Goal: Use online tool/utility: Utilize a website feature to perform a specific function

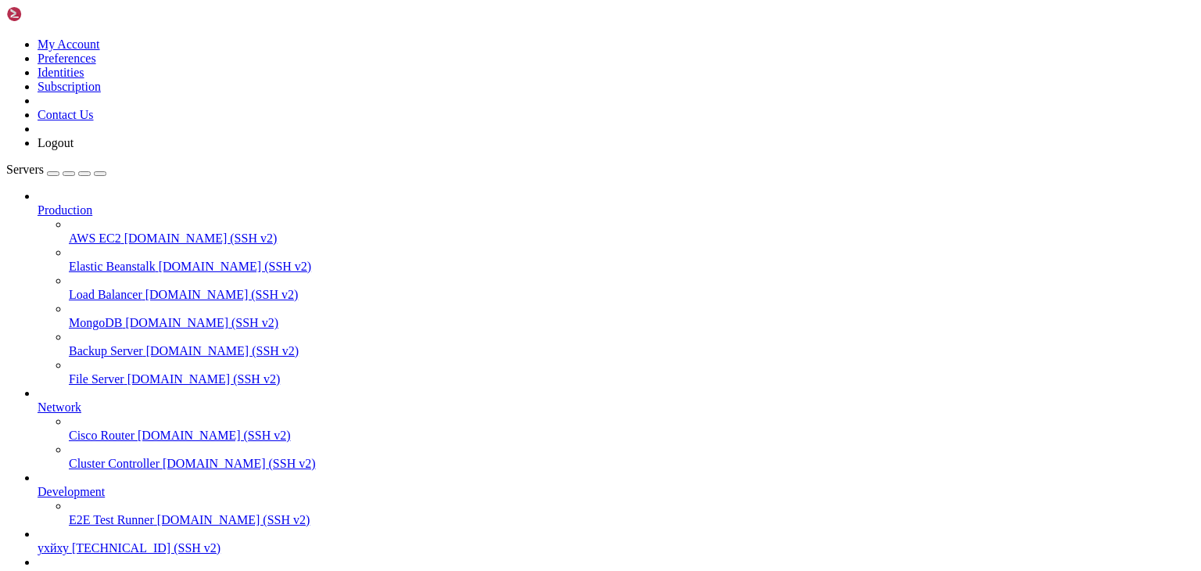
scroll to position [143, 0]
click at [82, 569] on span "[TECHNICAL_ID] (SSH v2)" at bounding box center [144, 575] width 149 height 13
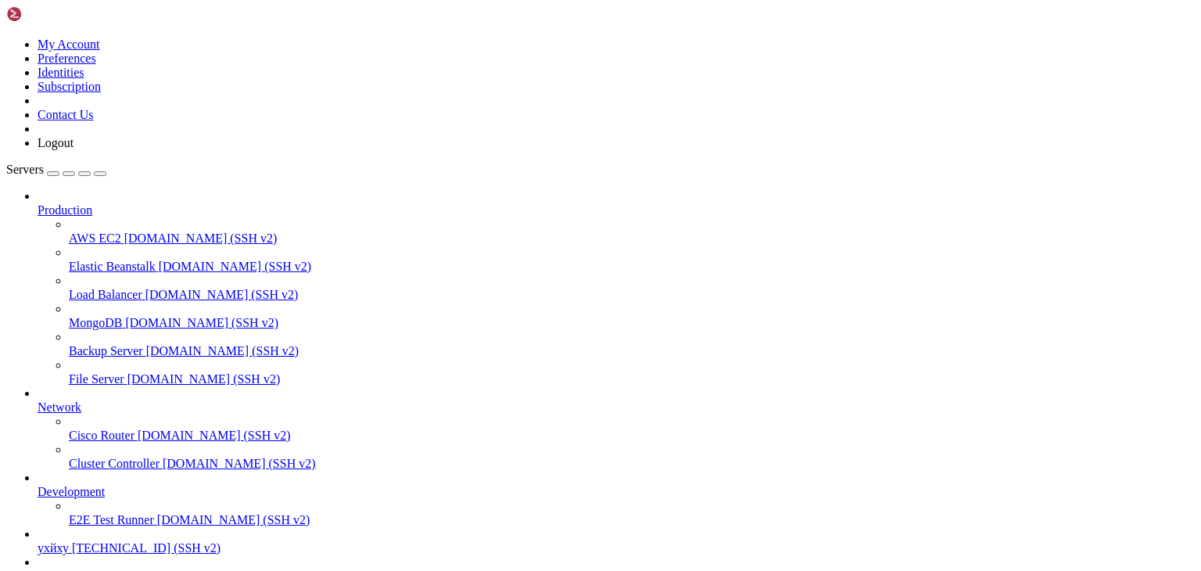
type input "/root"
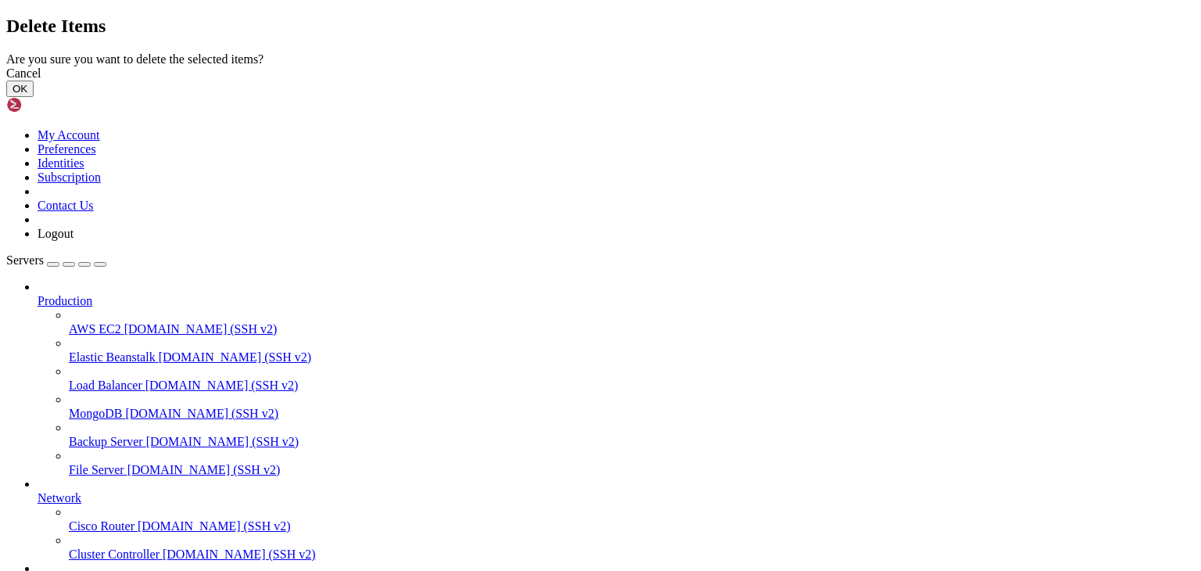
click at [34, 97] on button "OK" at bounding box center [19, 89] width 27 height 16
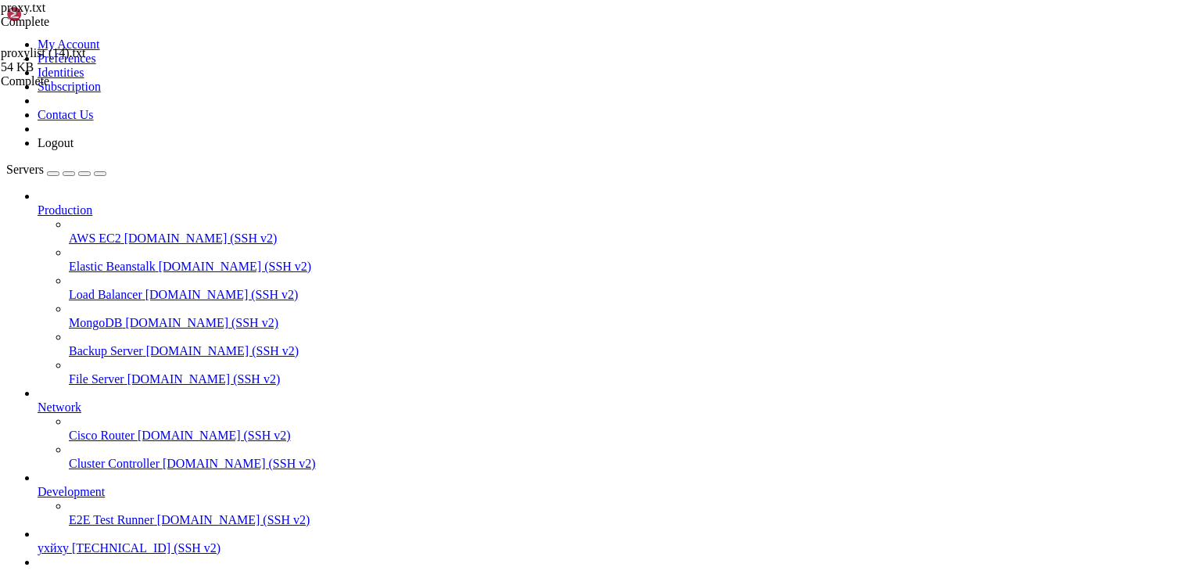
drag, startPoint x: 372, startPoint y: 472, endPoint x: 363, endPoint y: 458, distance: 16.9
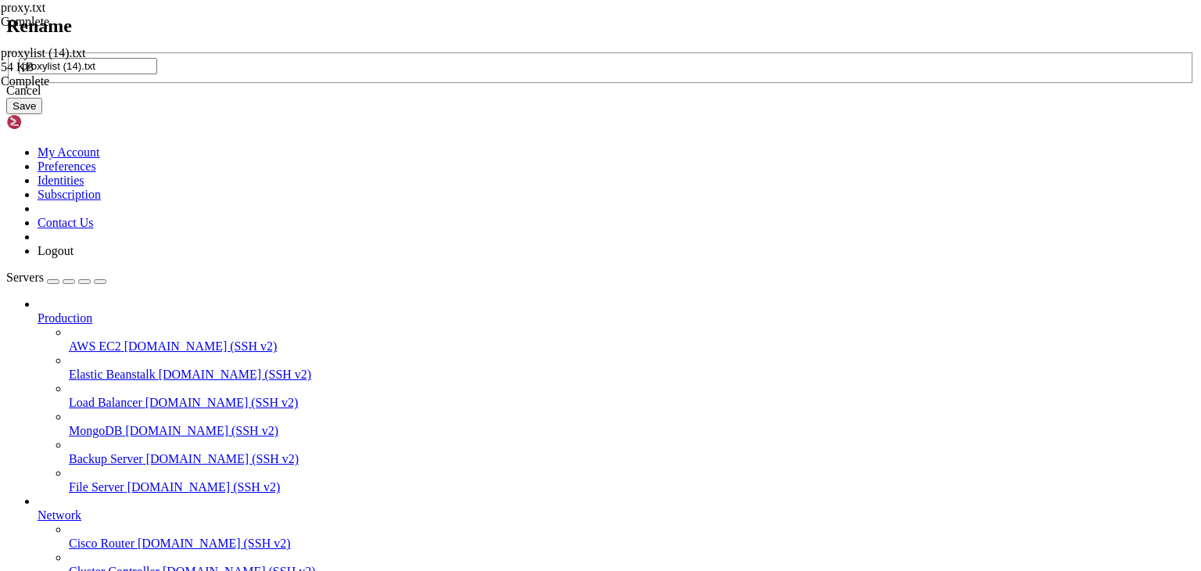
click at [157, 74] on input "proxylist (14).txt" at bounding box center [88, 66] width 138 height 16
type input "proxy.txt"
click at [42, 114] on button "Save" at bounding box center [24, 106] width 36 height 16
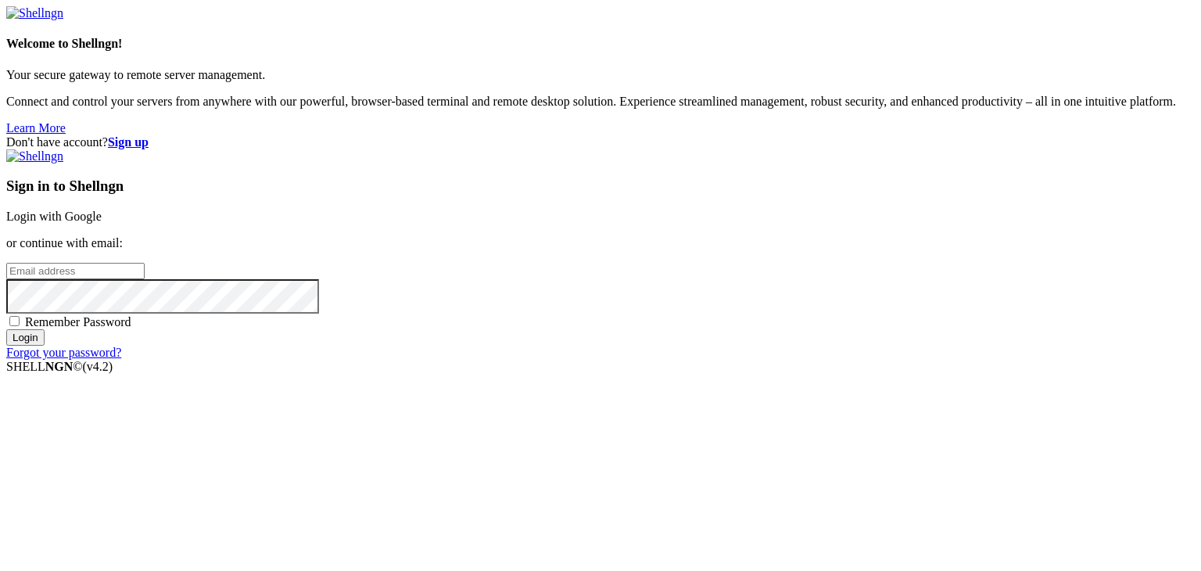
drag, startPoint x: 541, startPoint y: 527, endPoint x: 549, endPoint y: 522, distance: 9.5
click at [541, 360] on div "Don't have account? Sign up Sign in to Shellngn Login with Google or continue w…" at bounding box center [600, 247] width 1189 height 224
click at [102, 210] on link "Login with Google" at bounding box center [53, 216] width 95 height 13
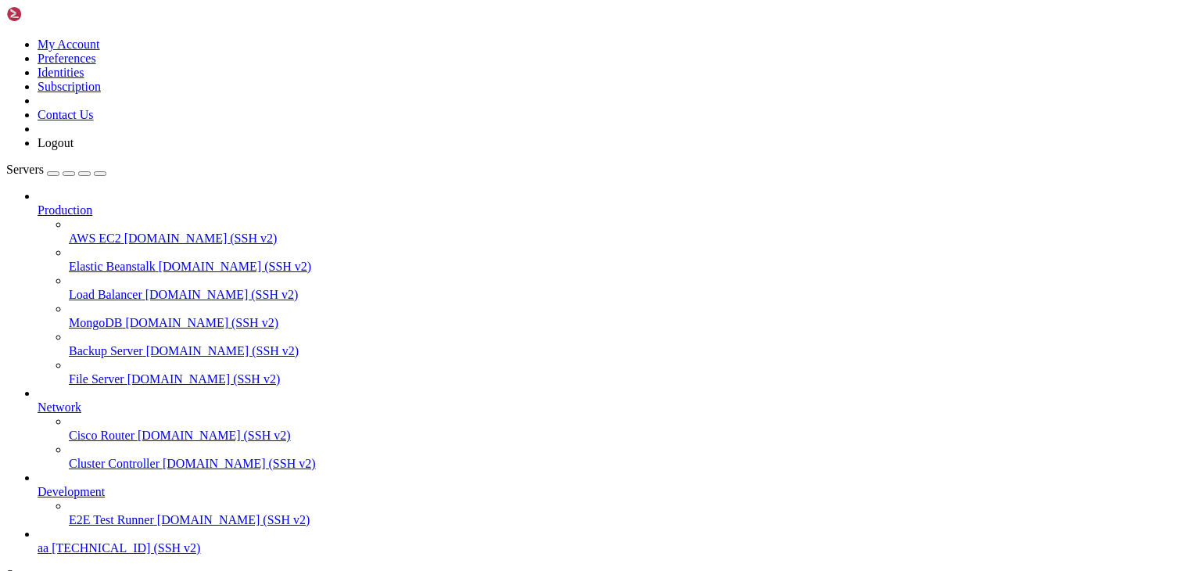
scroll to position [59, 0]
click at [103, 541] on span "[TECHNICAL_ID] (SSH v2)" at bounding box center [126, 547] width 149 height 13
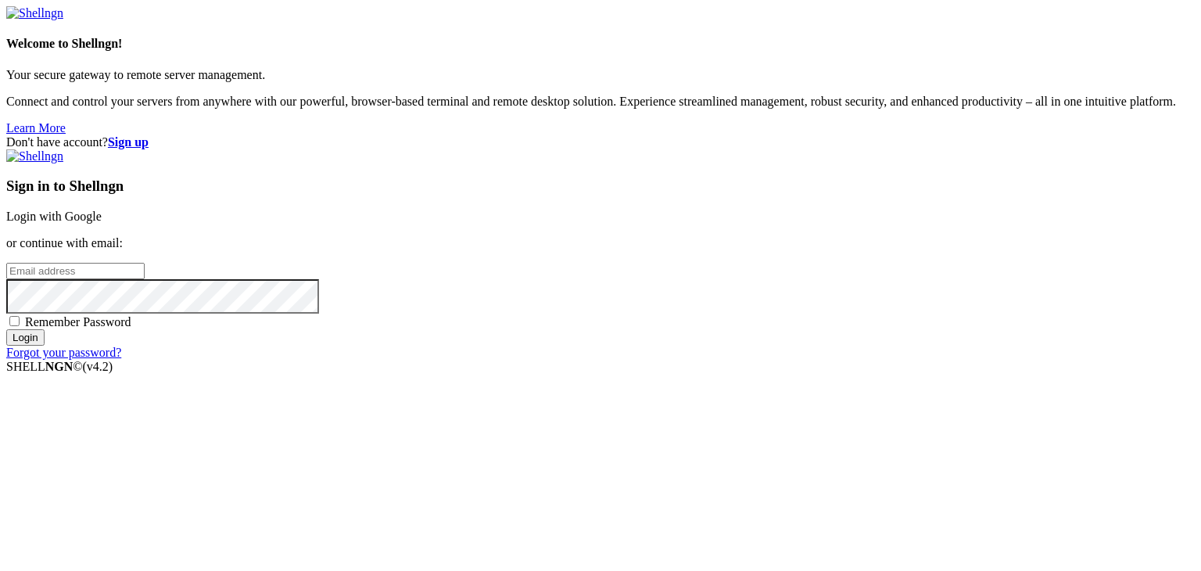
click at [102, 210] on link "Login with Google" at bounding box center [53, 216] width 95 height 13
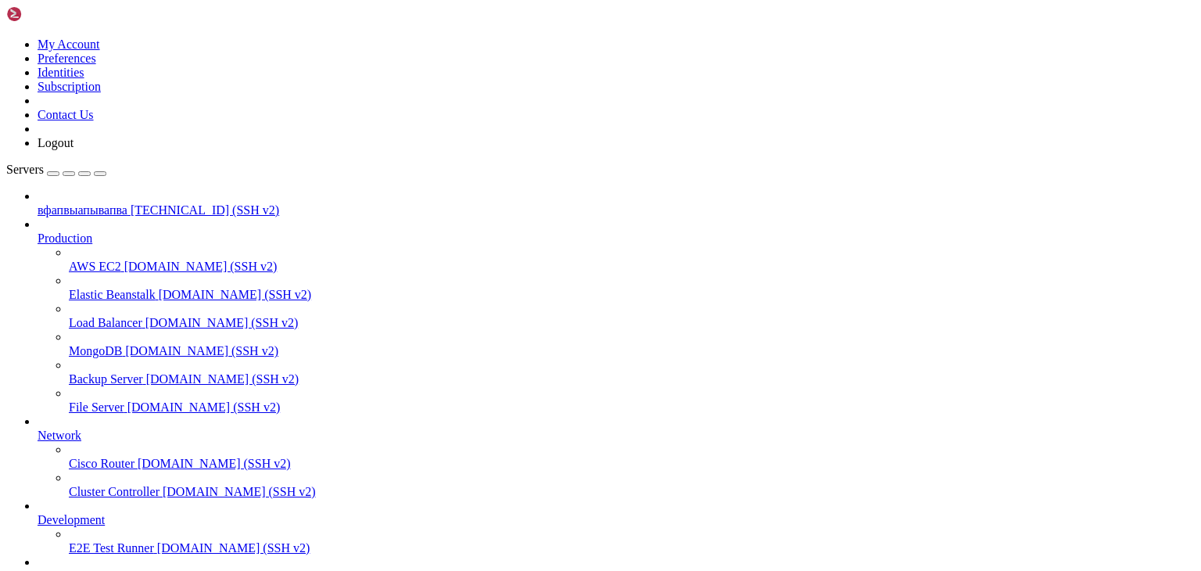
scroll to position [143, 0]
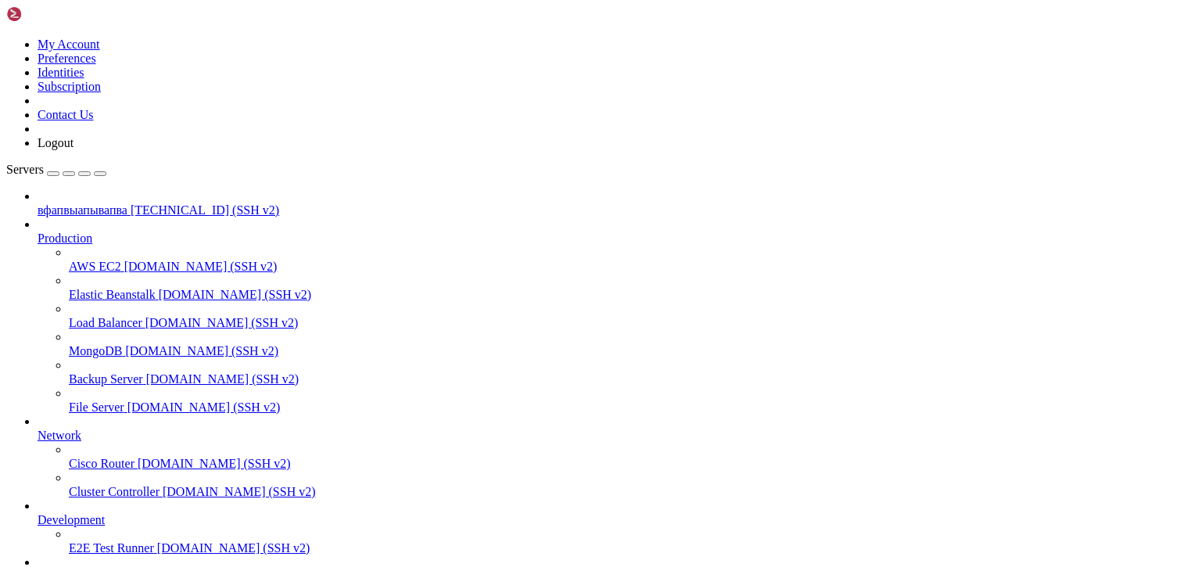
click at [131, 203] on span "[TECHNICAL_ID] (SSH v2)" at bounding box center [205, 209] width 149 height 13
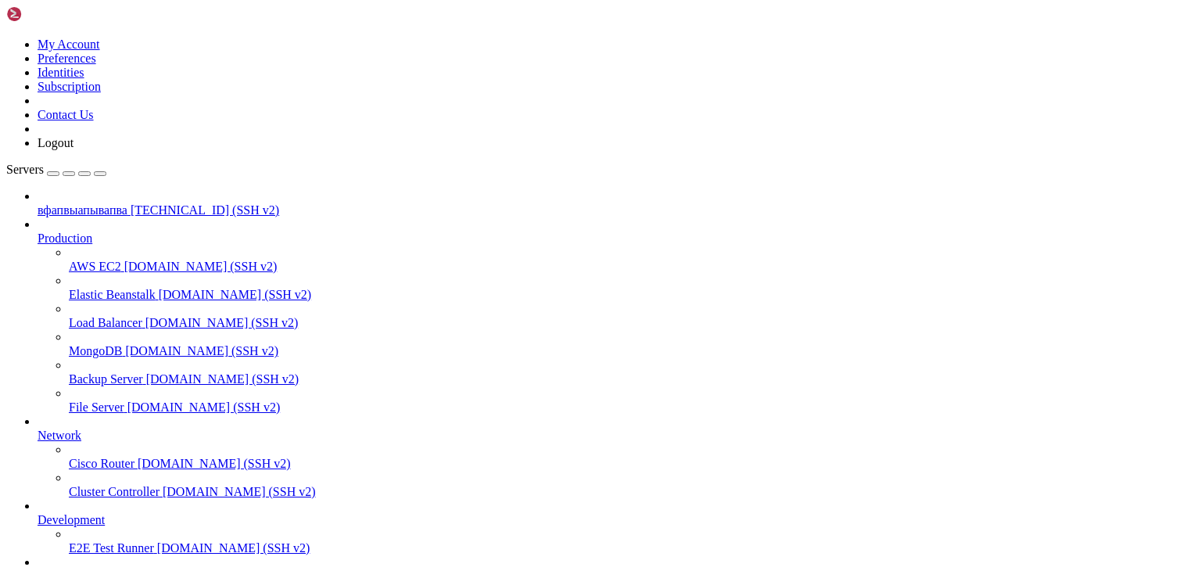
drag, startPoint x: 208, startPoint y: 1134, endPoint x: 612, endPoint y: 1086, distance: 406.4
drag, startPoint x: 293, startPoint y: 1389, endPoint x: 520, endPoint y: 1377, distance: 227.9
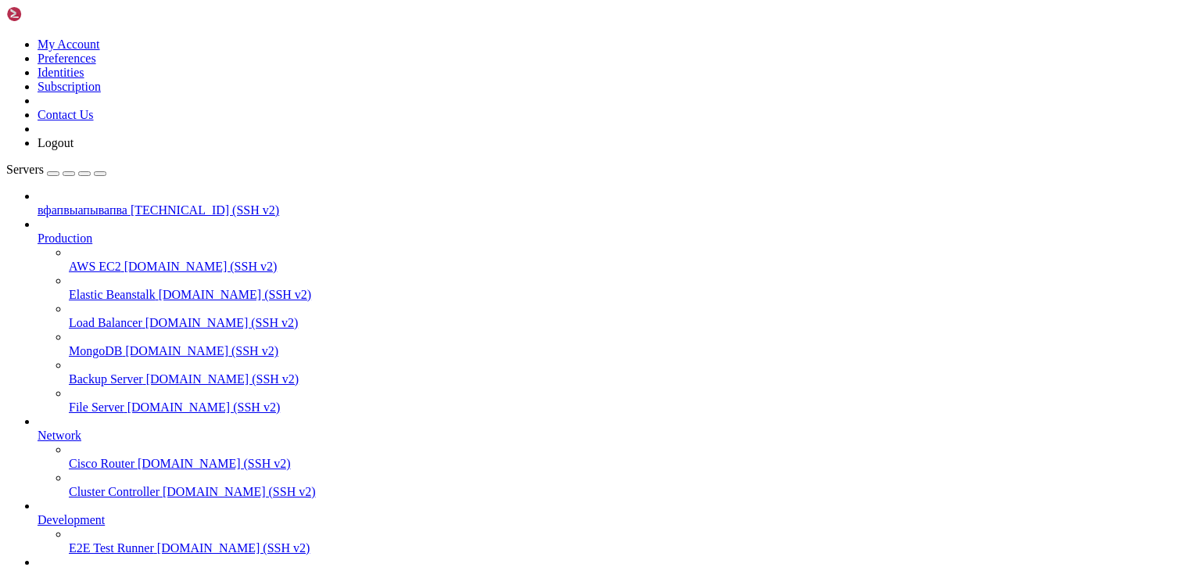
drag, startPoint x: 177, startPoint y: 1391, endPoint x: 512, endPoint y: 1280, distance: 353.2
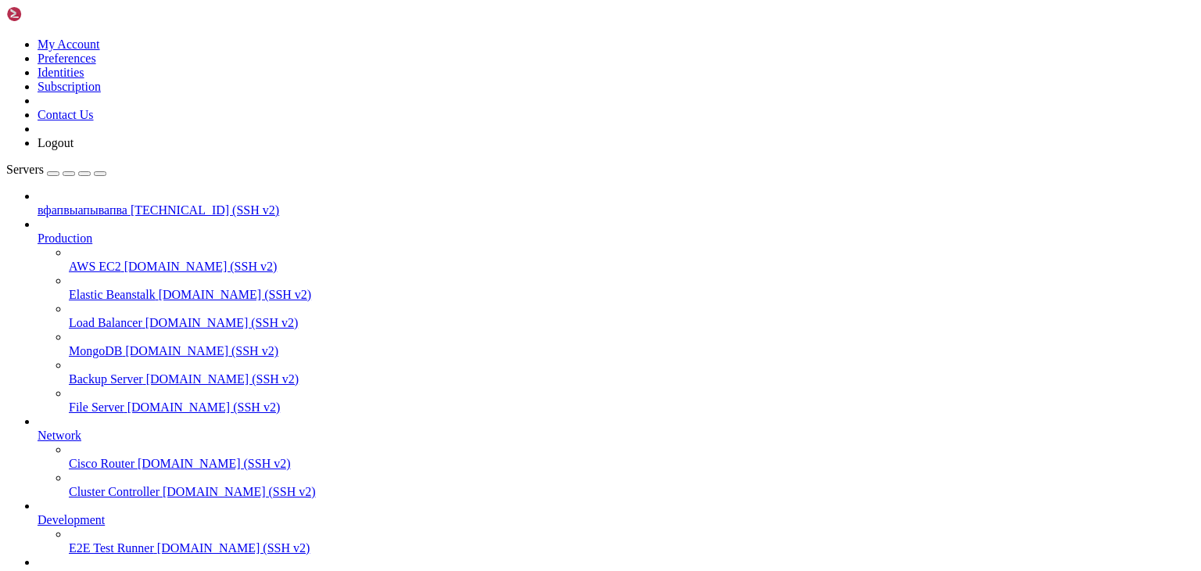
type input "/root"
click at [1177, 349] on div "proxylist (14).txt 0 Bytes / 54 KB proxylist (14).txt 0% 0 %" at bounding box center [600, 285] width 1201 height 571
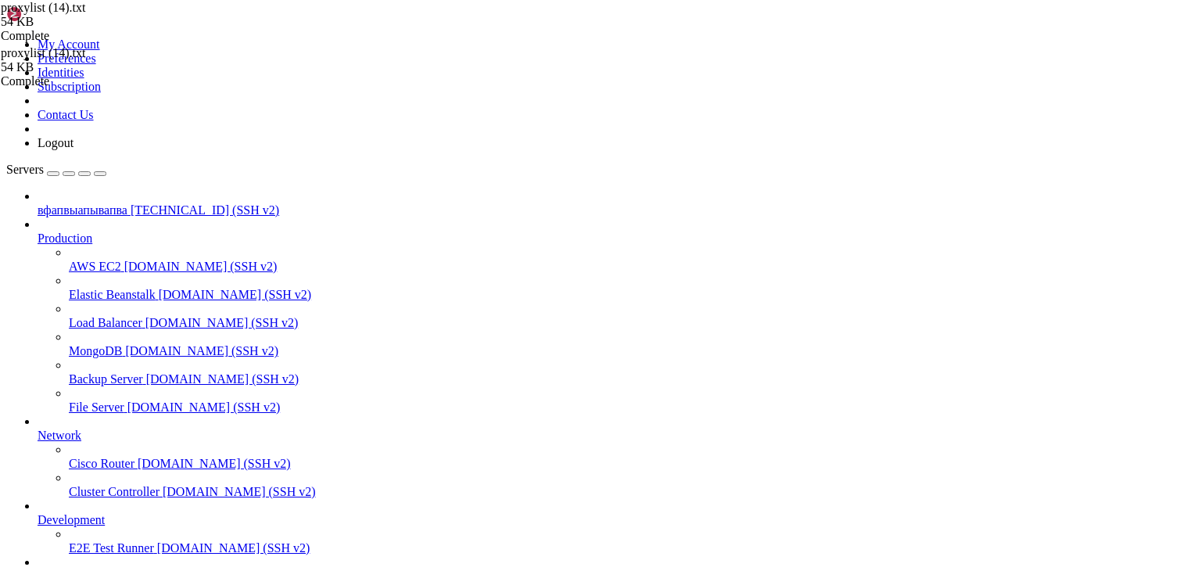
type textarea "[TECHNICAL_ID] [TECHNICAL_ID]"
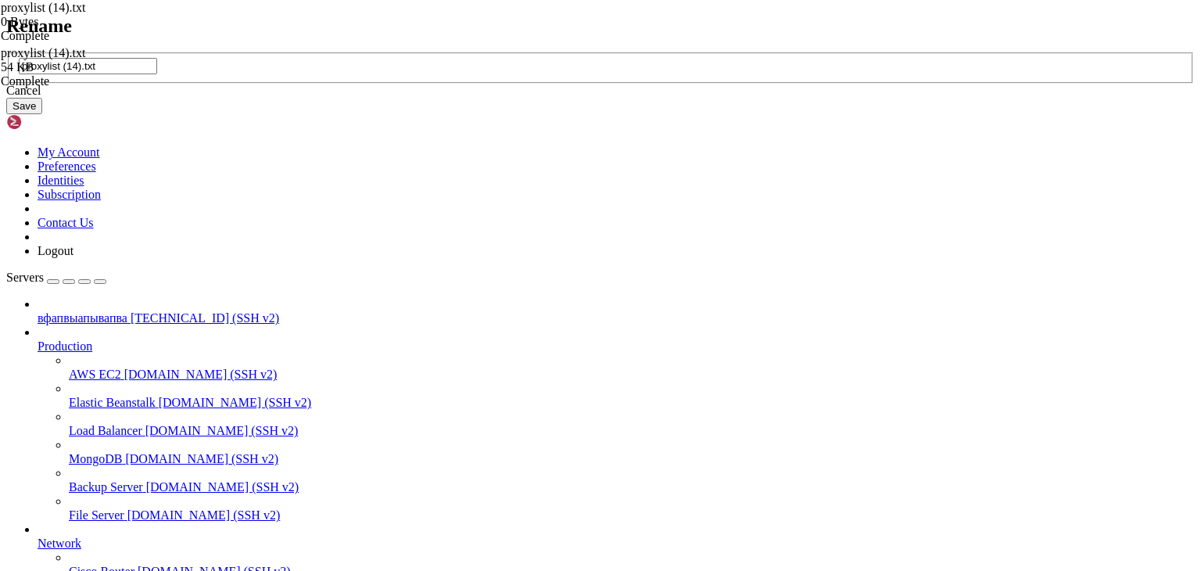
click at [157, 74] on input "proxylist (14).txt" at bounding box center [88, 66] width 138 height 16
drag, startPoint x: 532, startPoint y: 281, endPoint x: 421, endPoint y: 281, distance: 111.1
click at [421, 115] on div "Rename proxylist (14).txt Cancel Save" at bounding box center [600, 65] width 1189 height 99
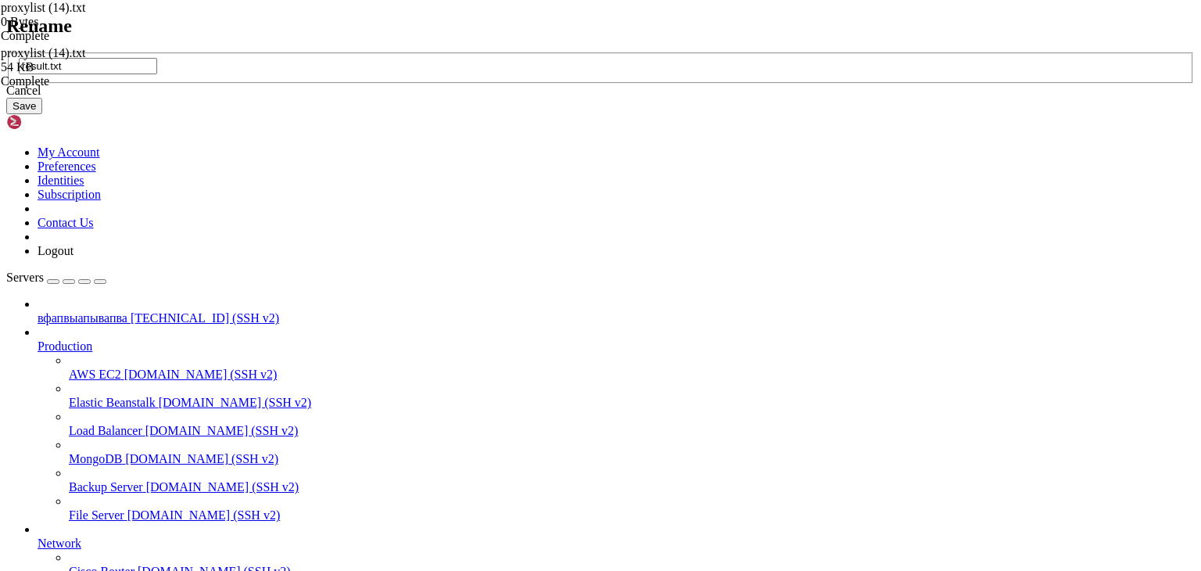
type input "result.txt"
click at [42, 114] on button "Save" at bounding box center [24, 106] width 36 height 16
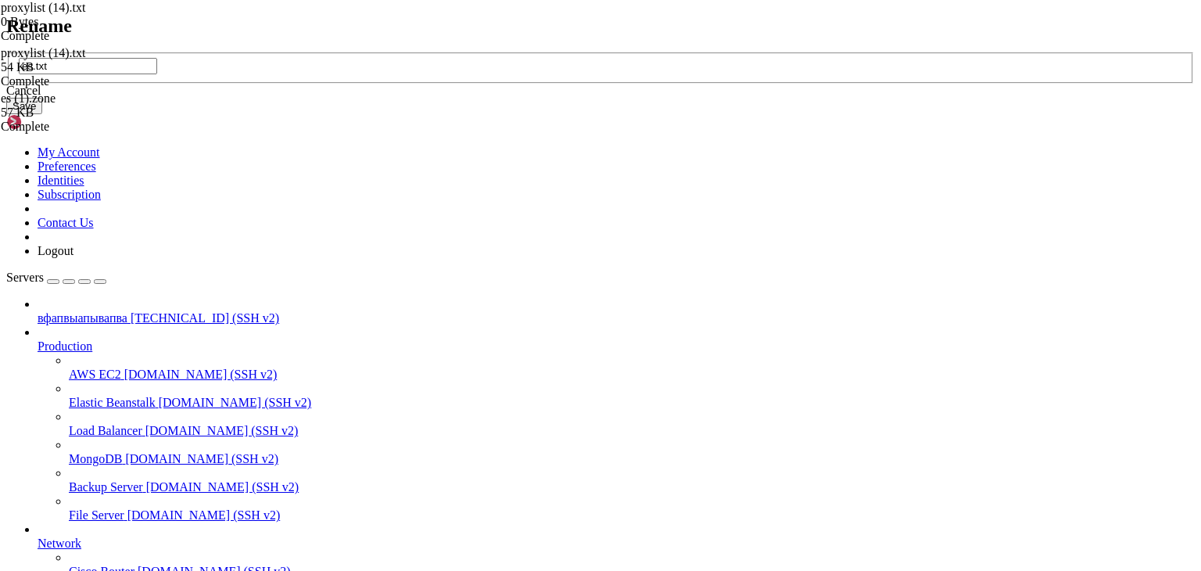
type input "es.txt"
click at [42, 114] on button "Save" at bounding box center [24, 106] width 36 height 16
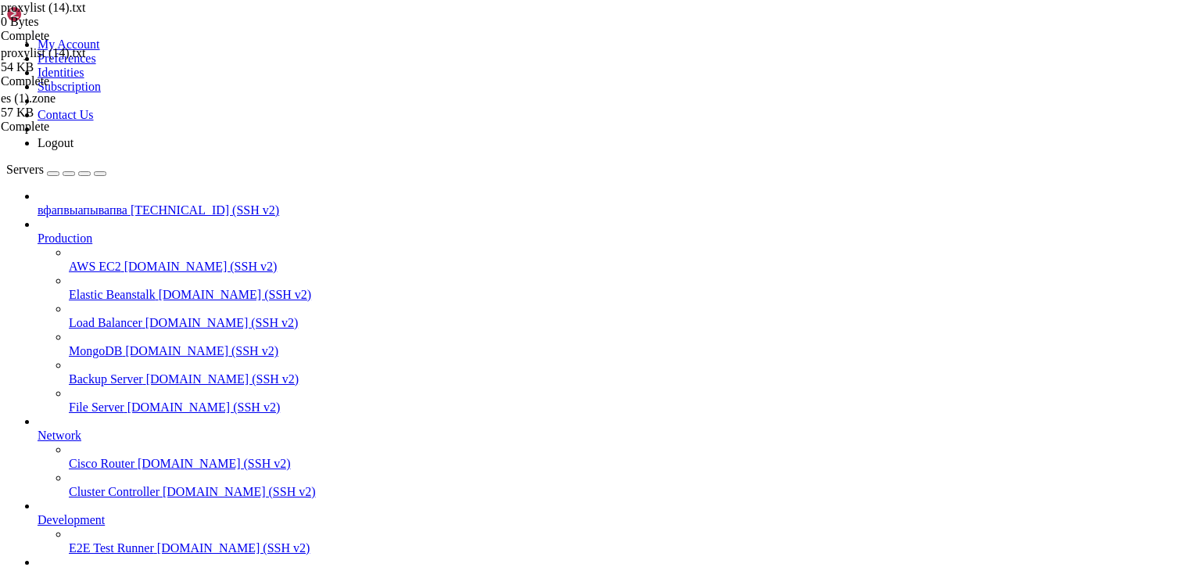
drag, startPoint x: 212, startPoint y: 1420, endPoint x: 588, endPoint y: 1413, distance: 376.3
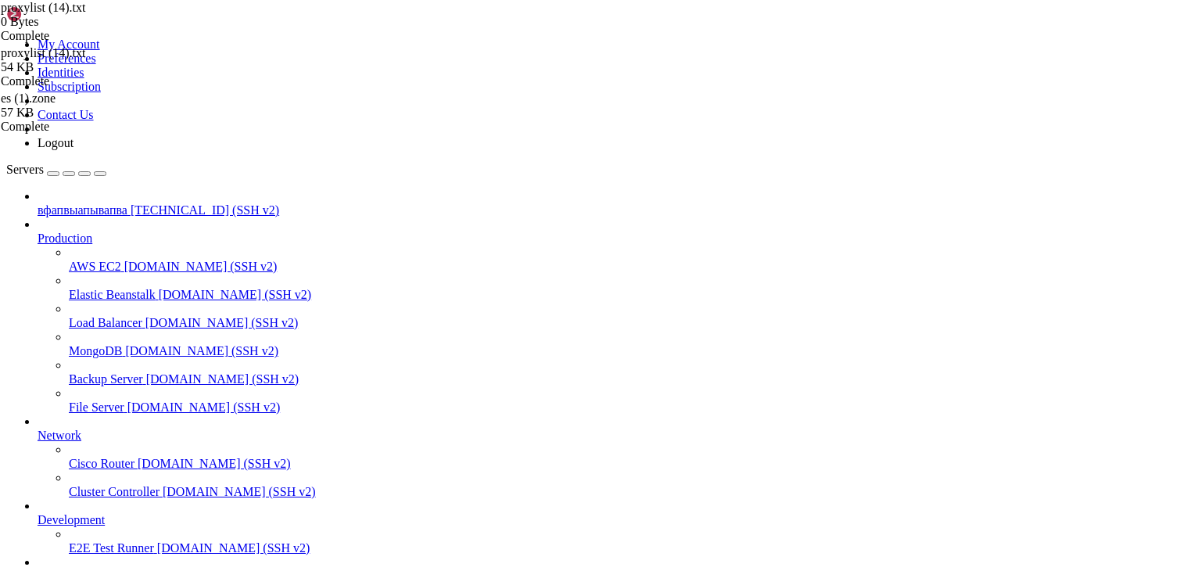
drag, startPoint x: 378, startPoint y: 19, endPoint x: 387, endPoint y: 19, distance: 9.4
drag, startPoint x: 181, startPoint y: 1421, endPoint x: 544, endPoint y: 1370, distance: 367.4
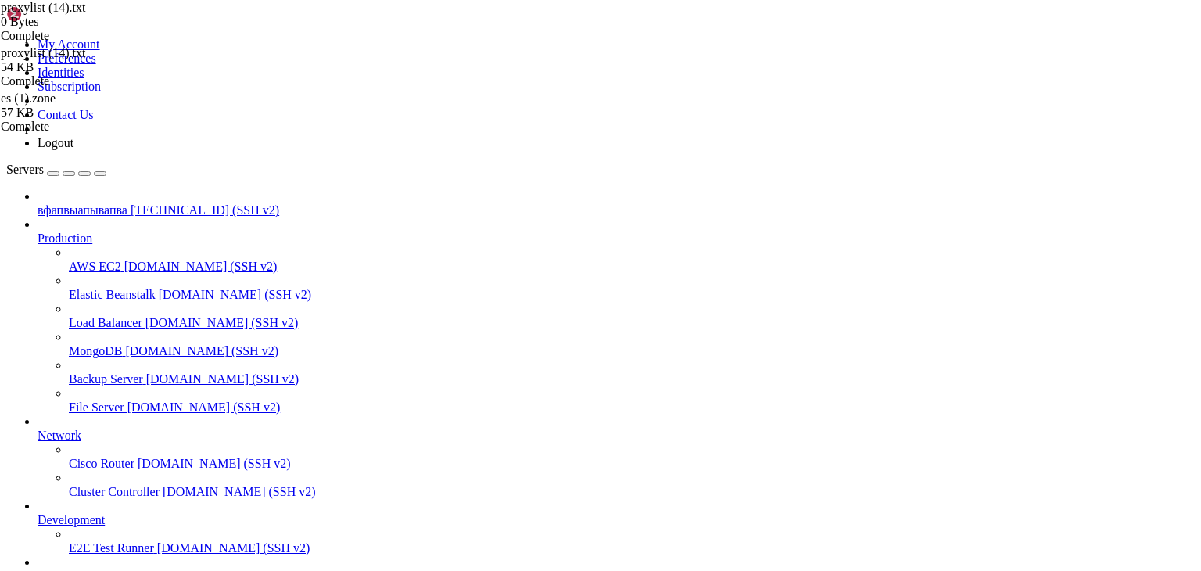
drag, startPoint x: 250, startPoint y: 1409, endPoint x: 706, endPoint y: 1323, distance: 464.1
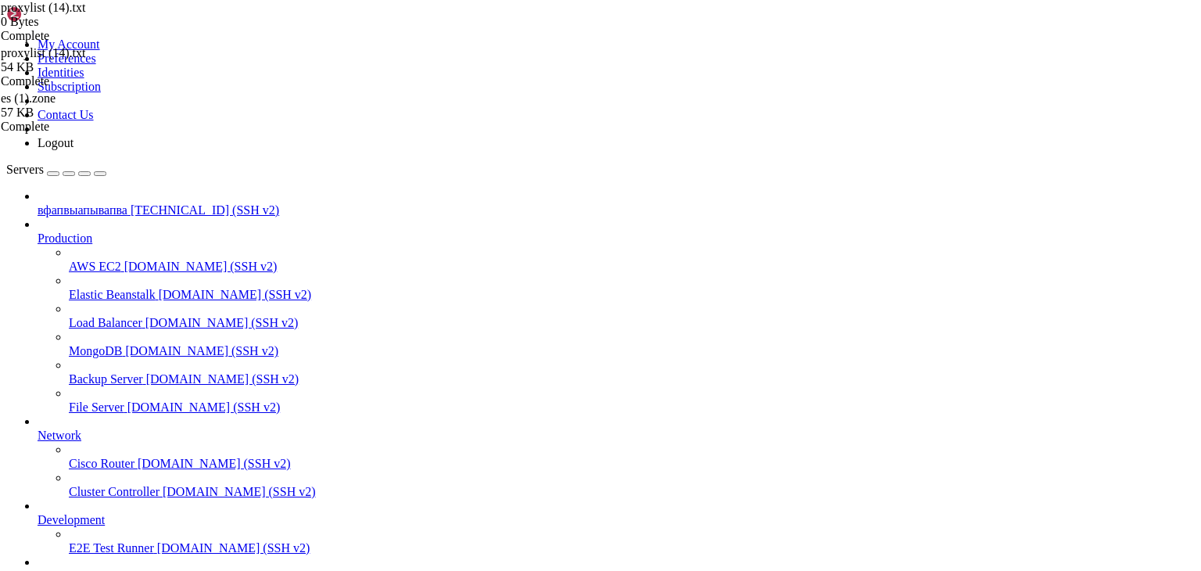
type input "/root"
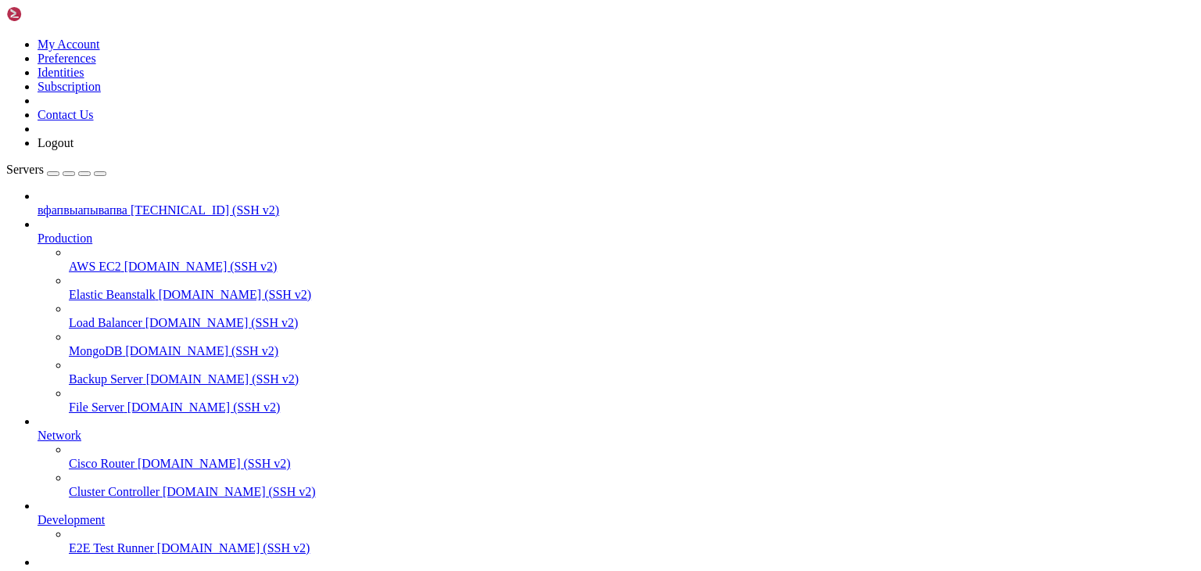
type input "/root"
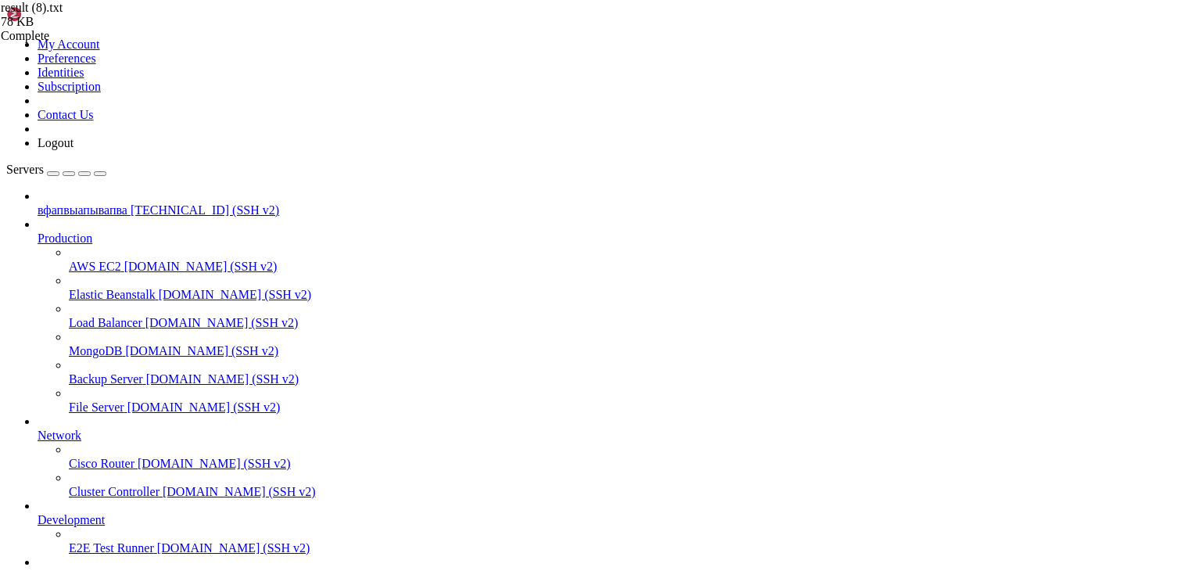
scroll to position [7, 0]
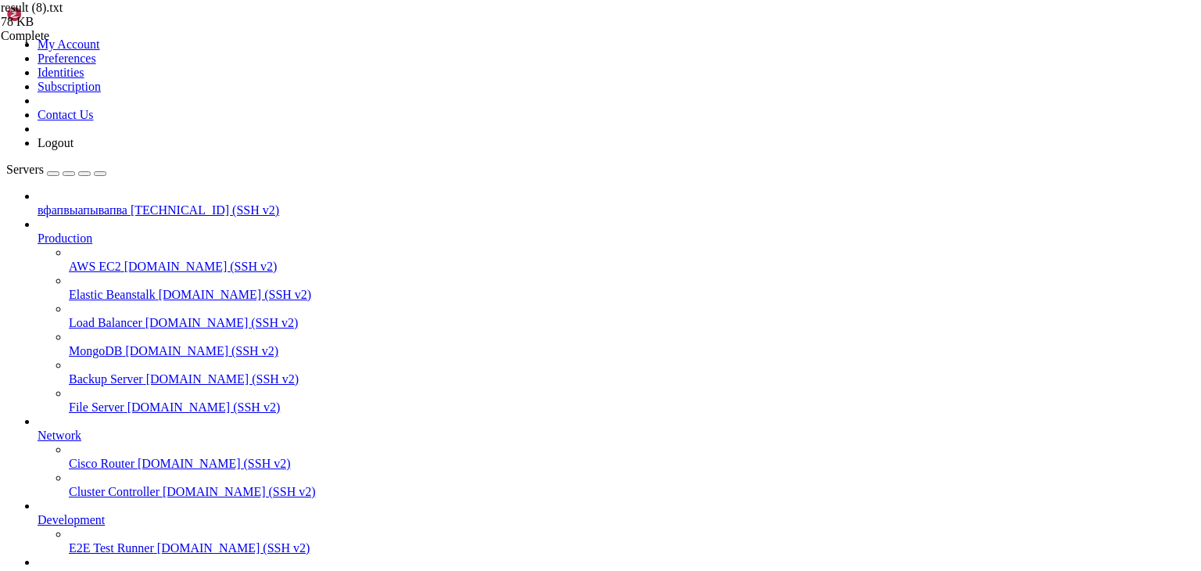
drag, startPoint x: 265, startPoint y: 1424, endPoint x: 677, endPoint y: 1330, distance: 422.0
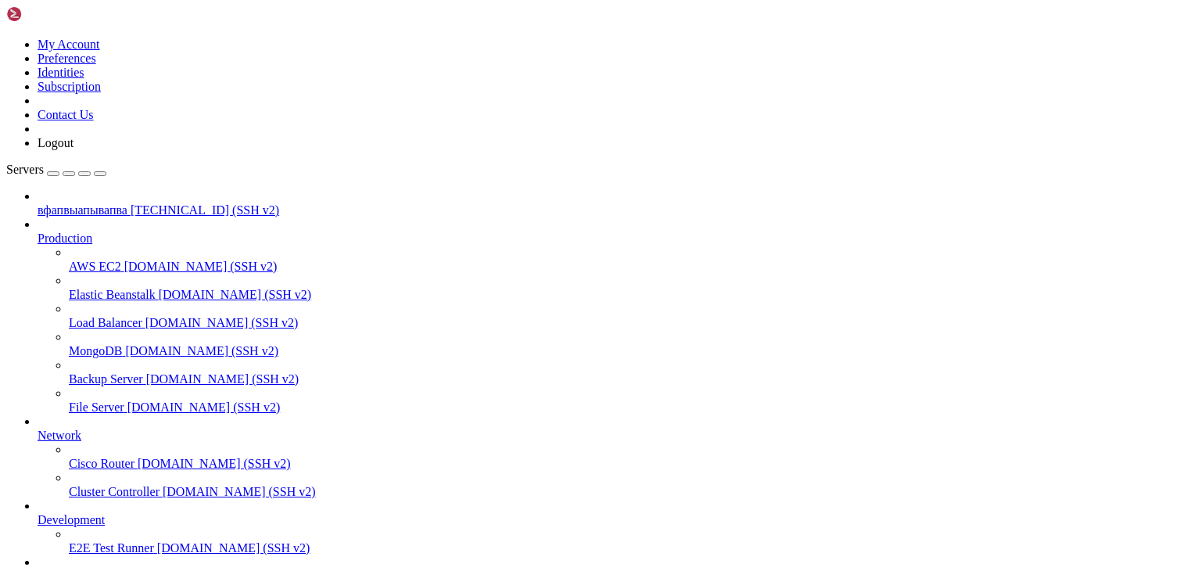
click at [101, 203] on link "вфапвыапывапва [TECHNICAL_ID] (SSH v2)" at bounding box center [617, 210] width 1158 height 14
click at [131, 203] on span "[TECHNICAL_ID] (SSH v2)" at bounding box center [205, 209] width 149 height 13
drag, startPoint x: 209, startPoint y: 1137, endPoint x: 502, endPoint y: 1126, distance: 293.5
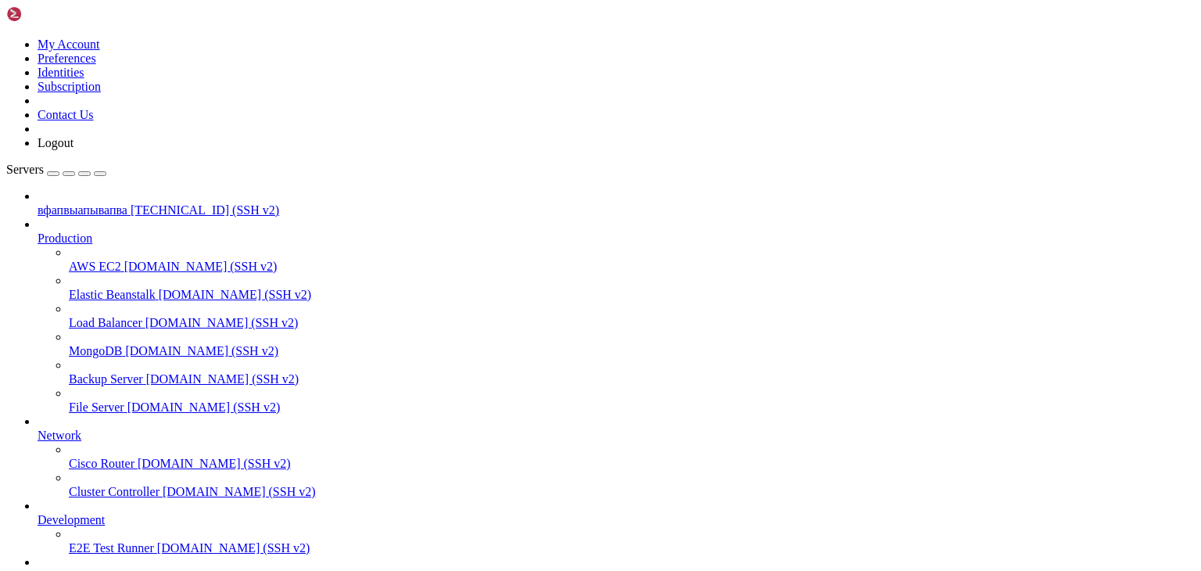
drag, startPoint x: 224, startPoint y: 1389, endPoint x: 560, endPoint y: 1323, distance: 342.1
drag, startPoint x: 320, startPoint y: 1386, endPoint x: 652, endPoint y: 1241, distance: 362.9
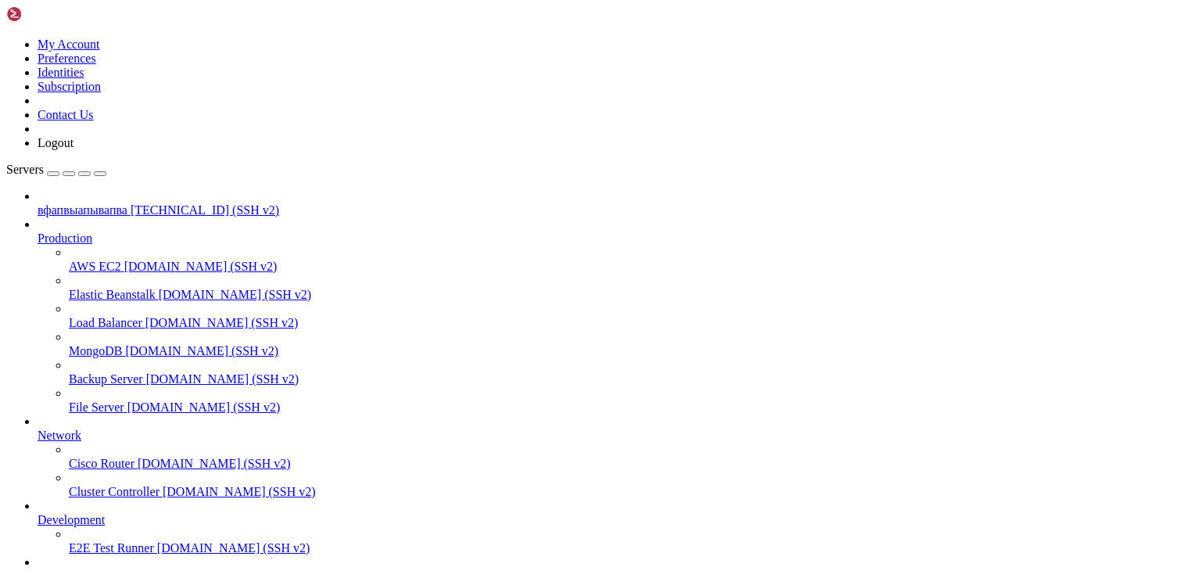
scroll to position [28190, 0]
drag, startPoint x: 268, startPoint y: 1388, endPoint x: 595, endPoint y: 1233, distance: 361.8
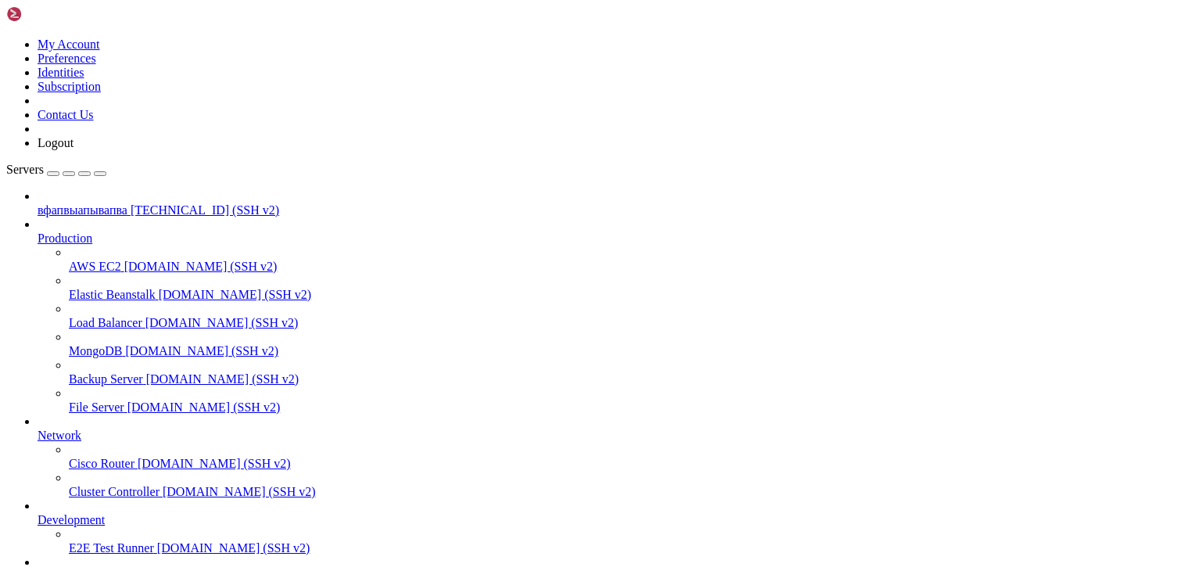
type input "/root"
drag, startPoint x: 268, startPoint y: 52, endPoint x: 154, endPoint y: 55, distance: 113.5
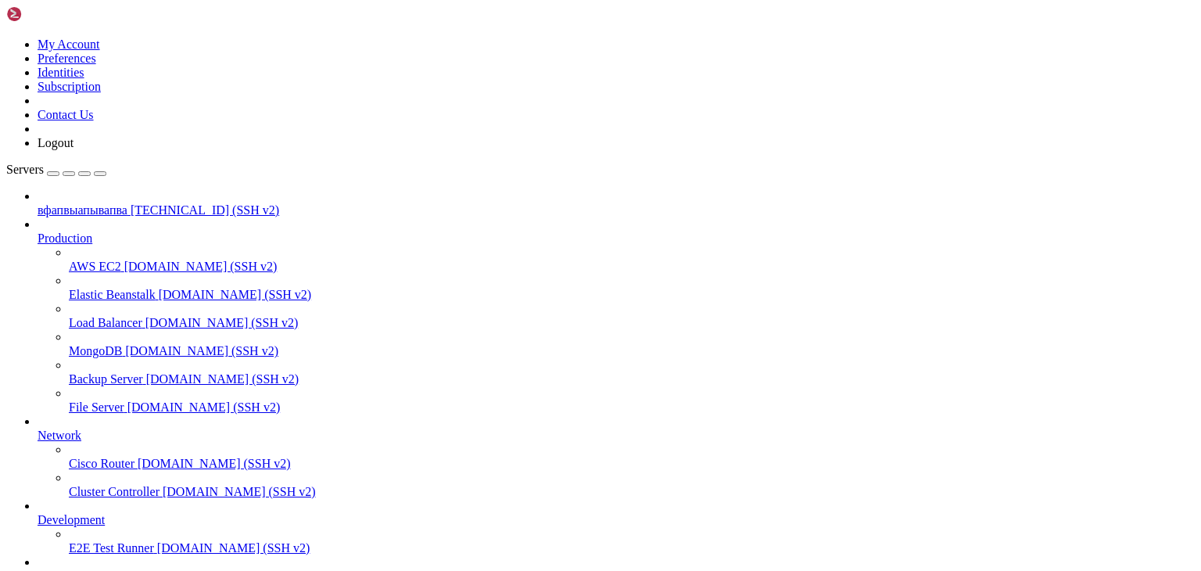
type textarea "[URL]"
type textarea "1"
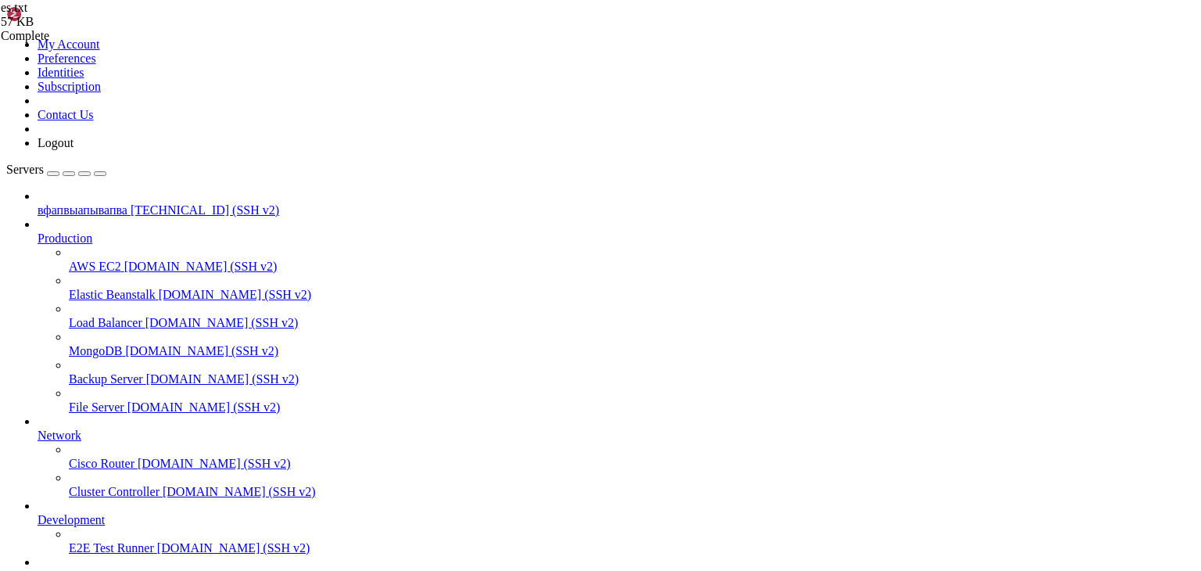
scroll to position [451, 0]
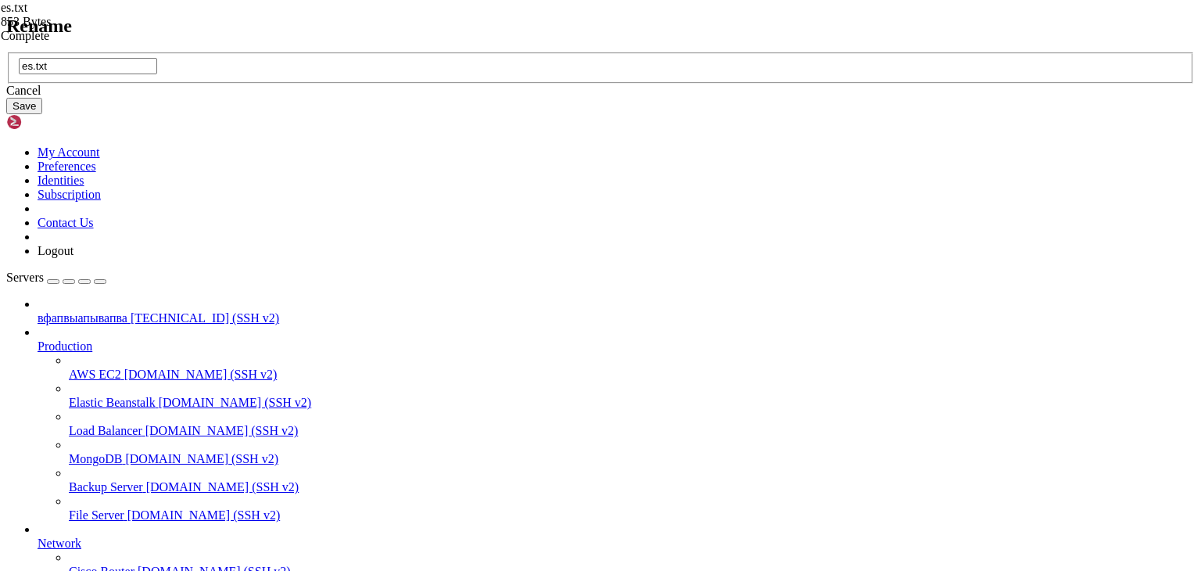
drag, startPoint x: 466, startPoint y: 278, endPoint x: 482, endPoint y: 281, distance: 16.0
click at [157, 74] on input "es.txt" at bounding box center [88, 66] width 138 height 16
type input "pass.txt"
click at [42, 114] on button "Save" at bounding box center [24, 106] width 36 height 16
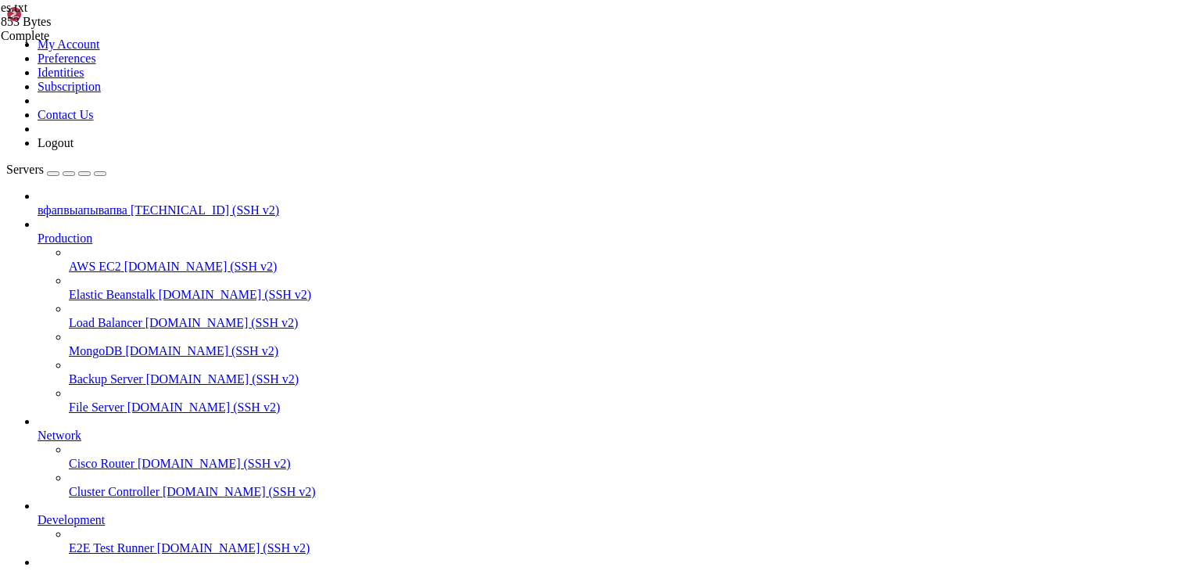
scroll to position [42, 0]
drag, startPoint x: 481, startPoint y: 54, endPoint x: 169, endPoint y: 56, distance: 312.1
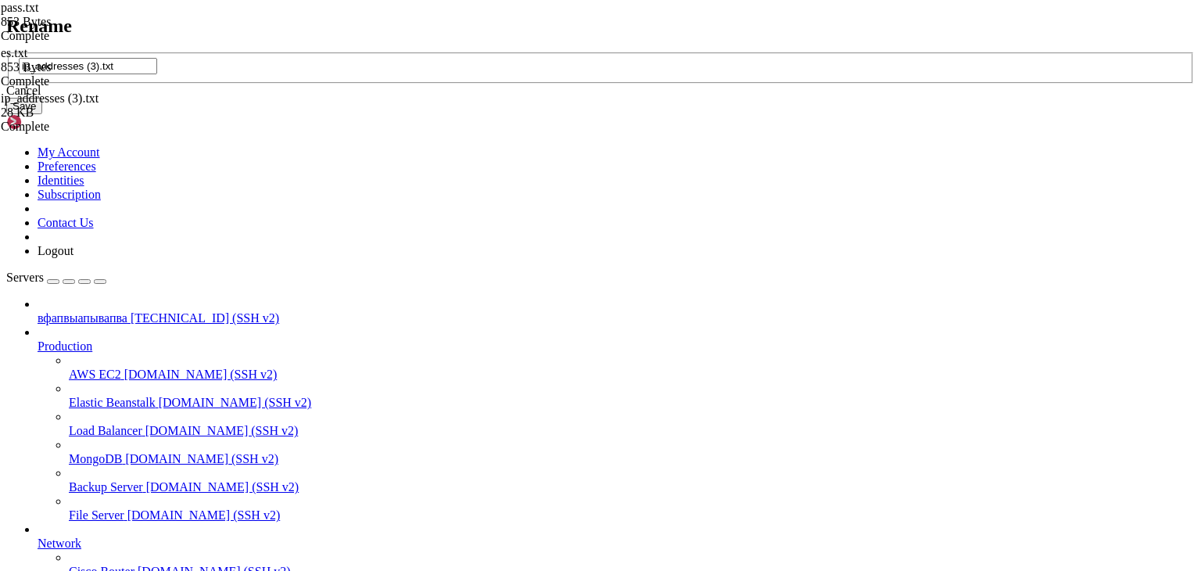
drag, startPoint x: 579, startPoint y: 287, endPoint x: 569, endPoint y: 285, distance: 9.5
click at [157, 74] on input "ip_addresses (3).txt" at bounding box center [88, 66] width 138 height 16
drag, startPoint x: 553, startPoint y: 281, endPoint x: 386, endPoint y: 267, distance: 167.2
click at [386, 115] on div "Rename ip_addresses (3).txt Cancel Save" at bounding box center [600, 65] width 1189 height 99
type input "es.txt"
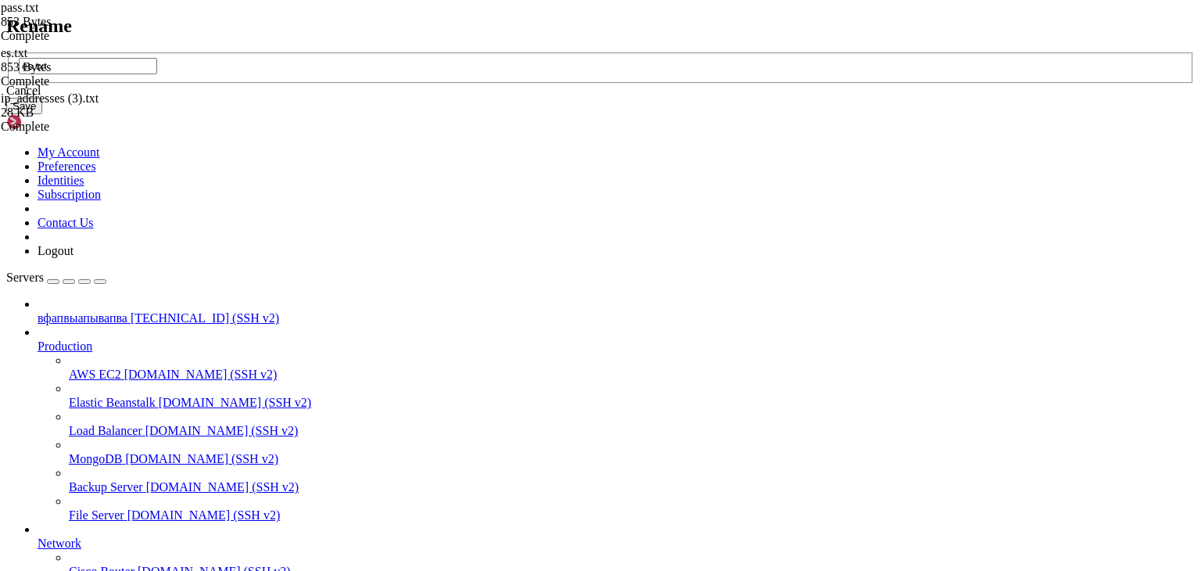
click at [42, 114] on button "Save" at bounding box center [24, 106] width 36 height 16
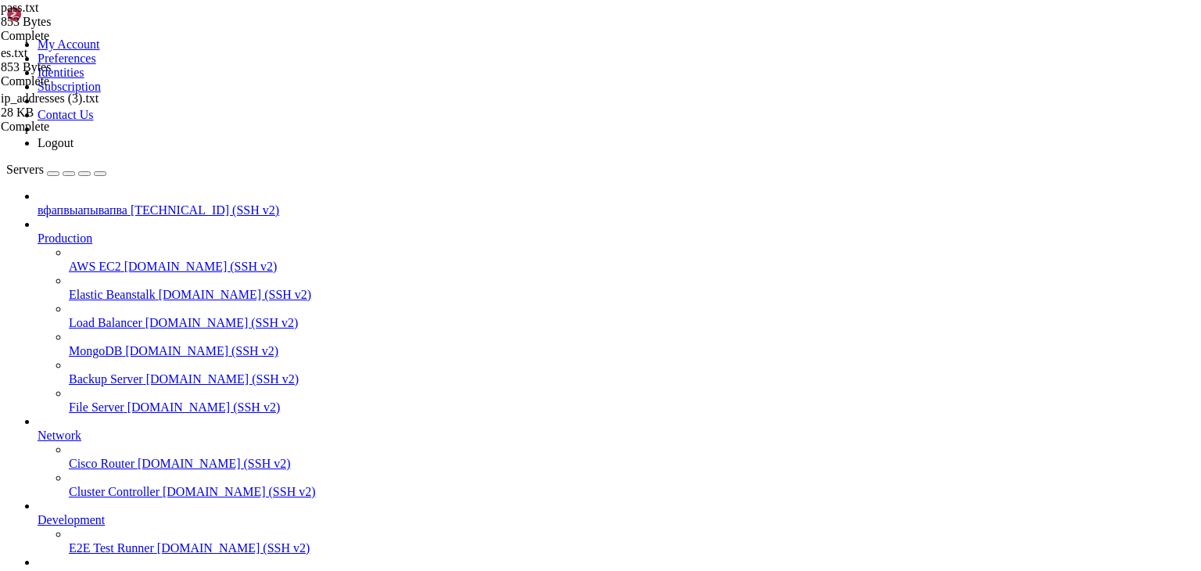
drag, startPoint x: 396, startPoint y: 49, endPoint x: 105, endPoint y: 59, distance: 291.2
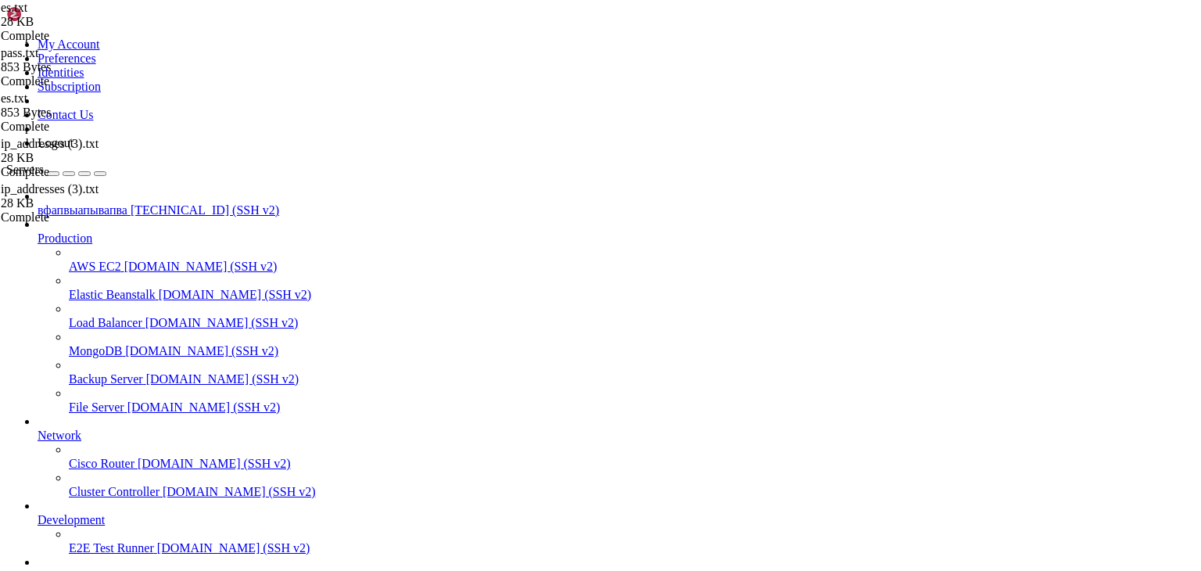
type textarea "[TECHNICAL_ID] [TECHNICAL_ID]"
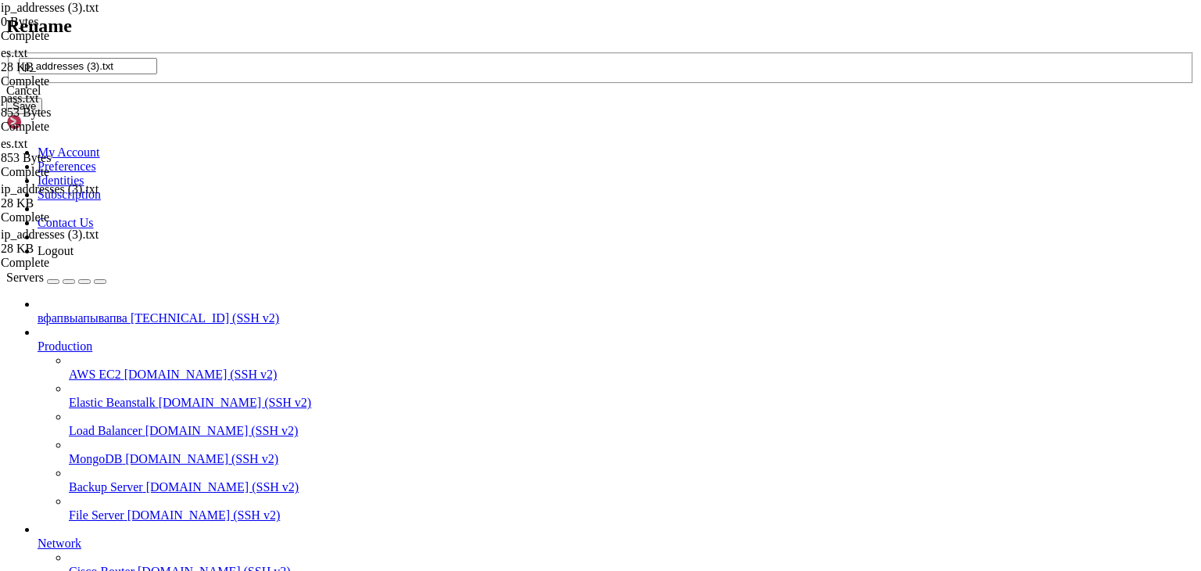
click at [157, 74] on input "ip_addresses (3).txt" at bounding box center [88, 66] width 138 height 16
drag, startPoint x: 553, startPoint y: 282, endPoint x: 385, endPoint y: 286, distance: 168.2
click at [385, 115] on div "Rename ip_addresses (3).txt Cancel Save" at bounding box center [600, 65] width 1189 height 99
type input "ebal.txt"
click at [42, 114] on button "Save" at bounding box center [24, 106] width 36 height 16
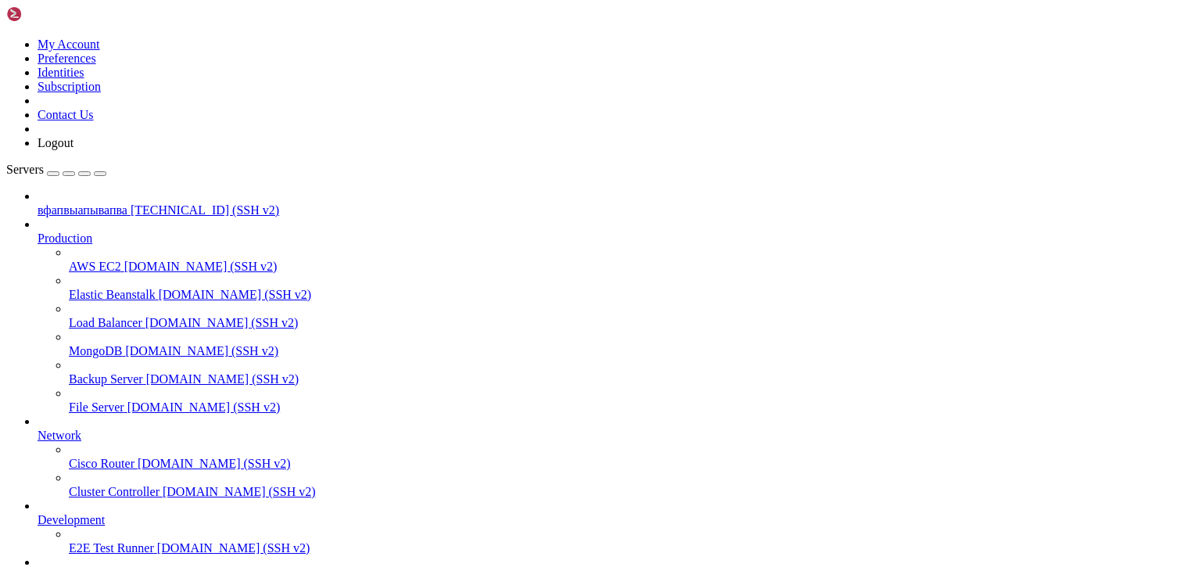
type input "/root"
drag, startPoint x: 257, startPoint y: 14, endPoint x: 150, endPoint y: 110, distance: 143.4
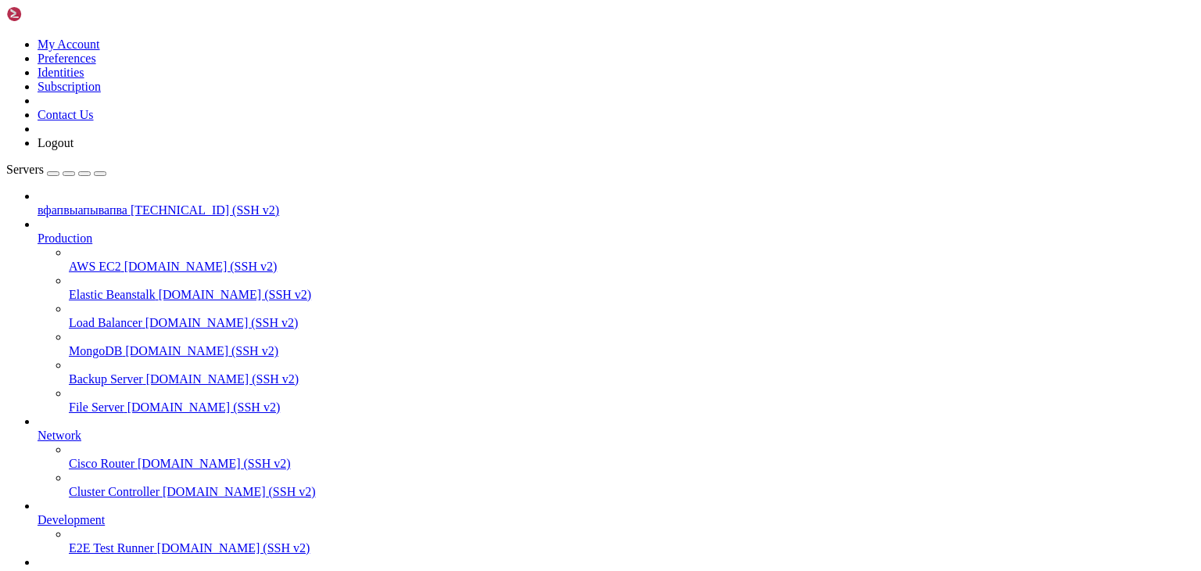
type input "STATUS"
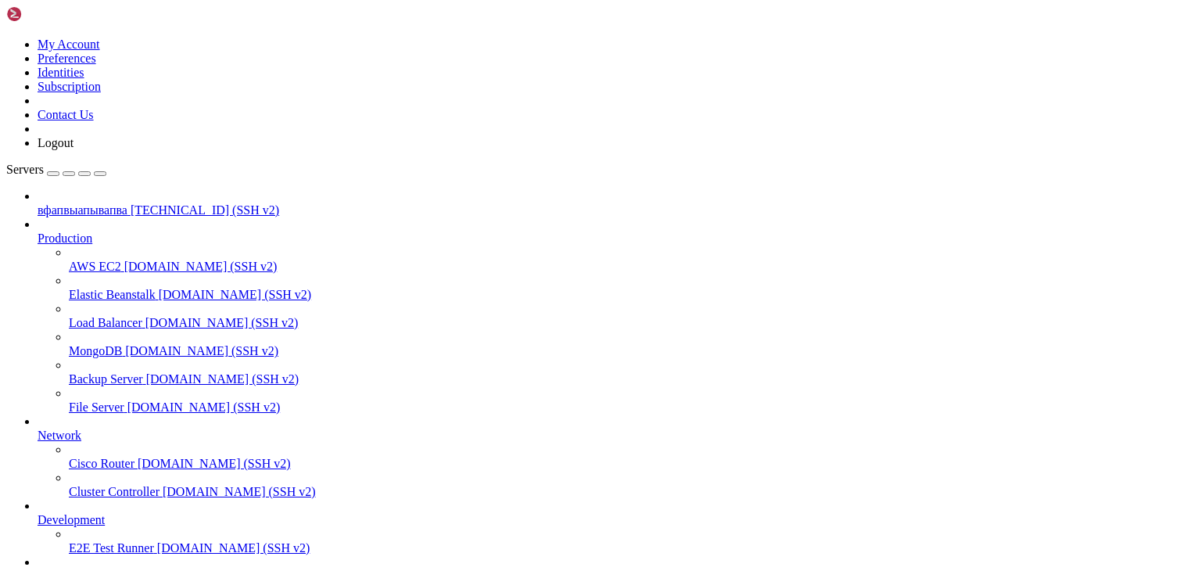
scroll to position [30000, 0]
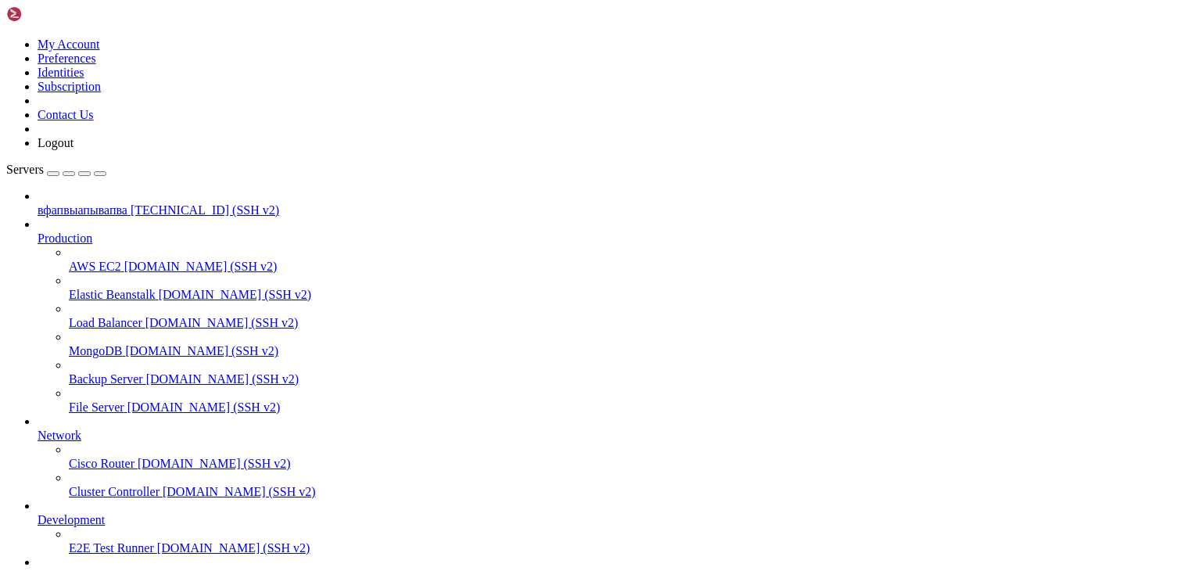
scroll to position [30078, 0]
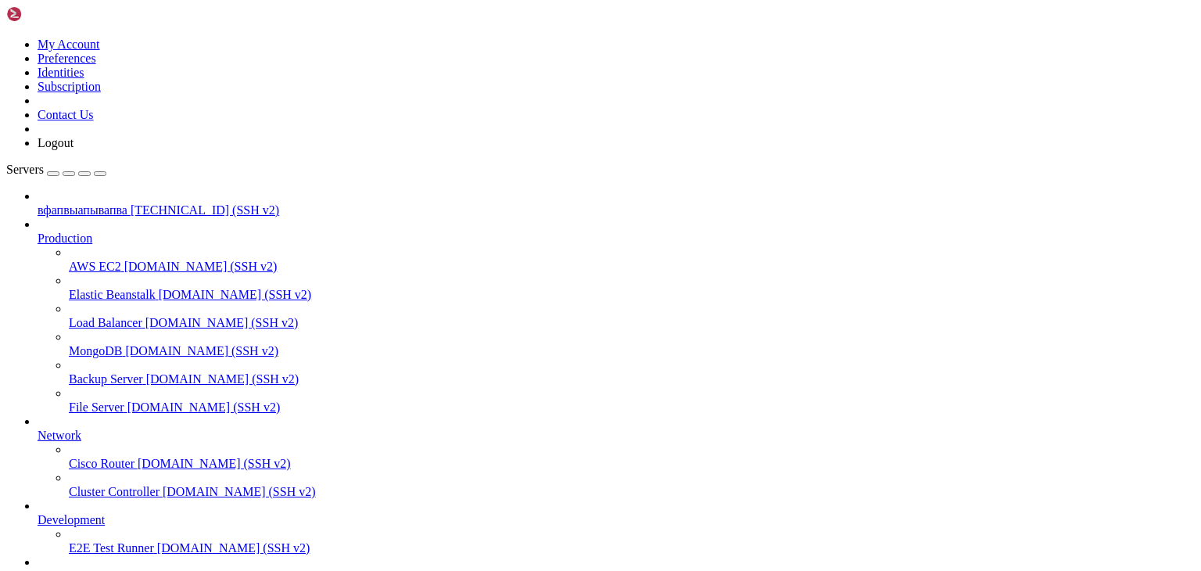
drag, startPoint x: 90, startPoint y: 1004, endPoint x: 334, endPoint y: 1003, distance: 244.0
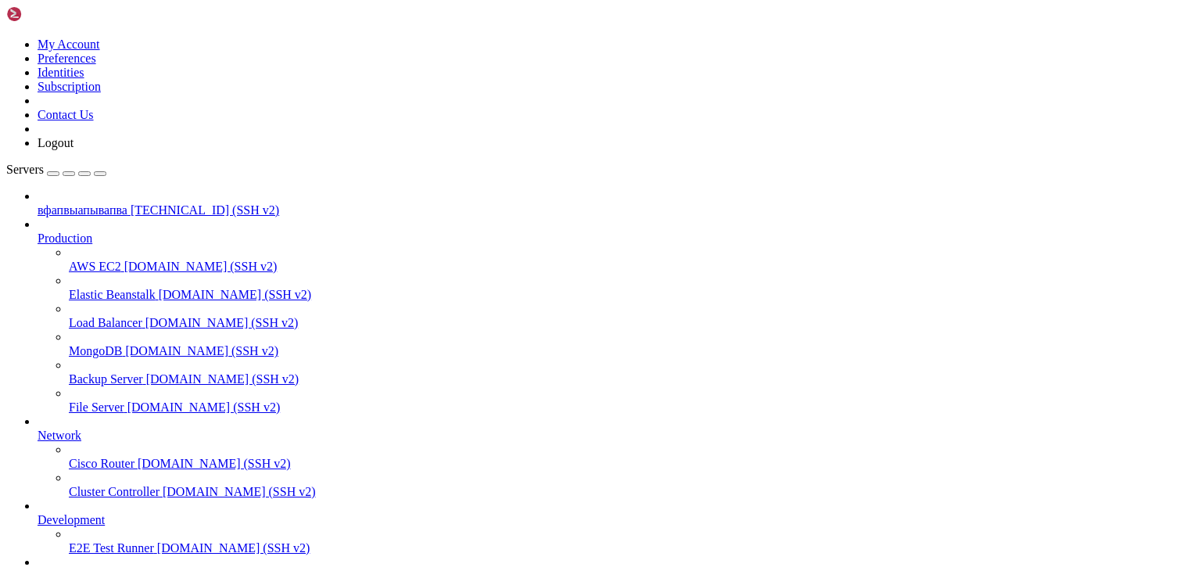
scroll to position [33802, 0]
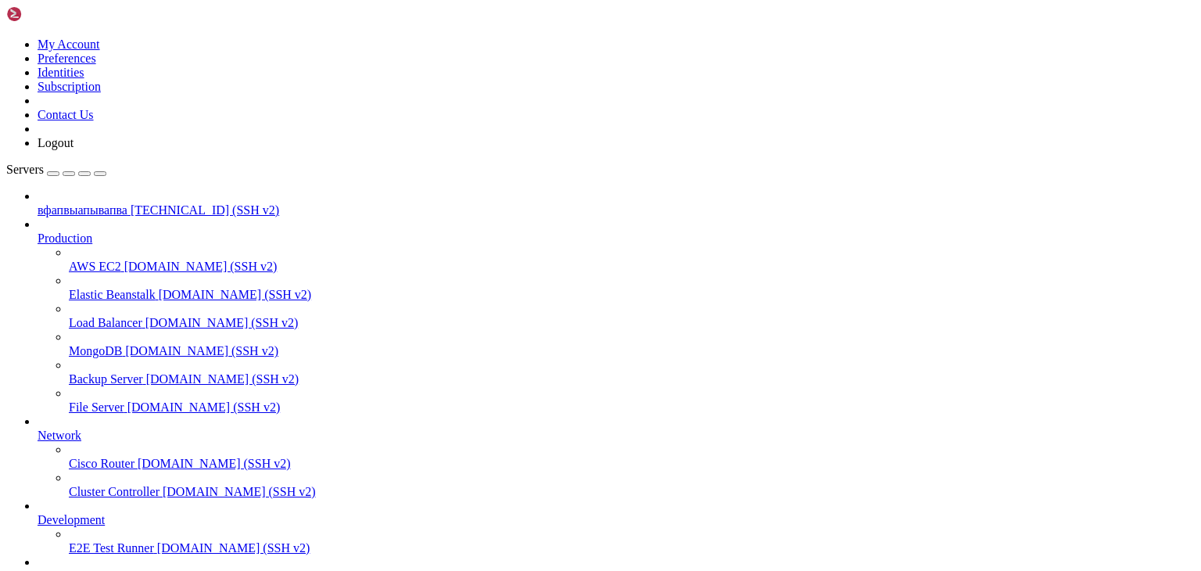
scroll to position [30078, 0]
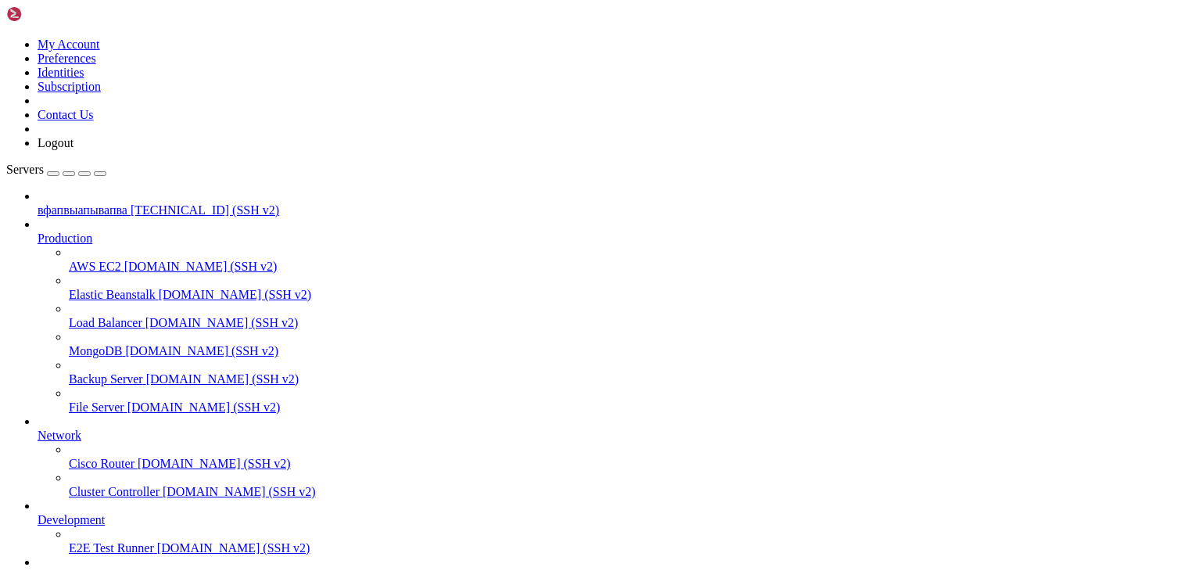
scroll to position [33723, 0]
drag, startPoint x: 1043, startPoint y: 1468, endPoint x: 694, endPoint y: 1381, distance: 360.3
type input "5900"
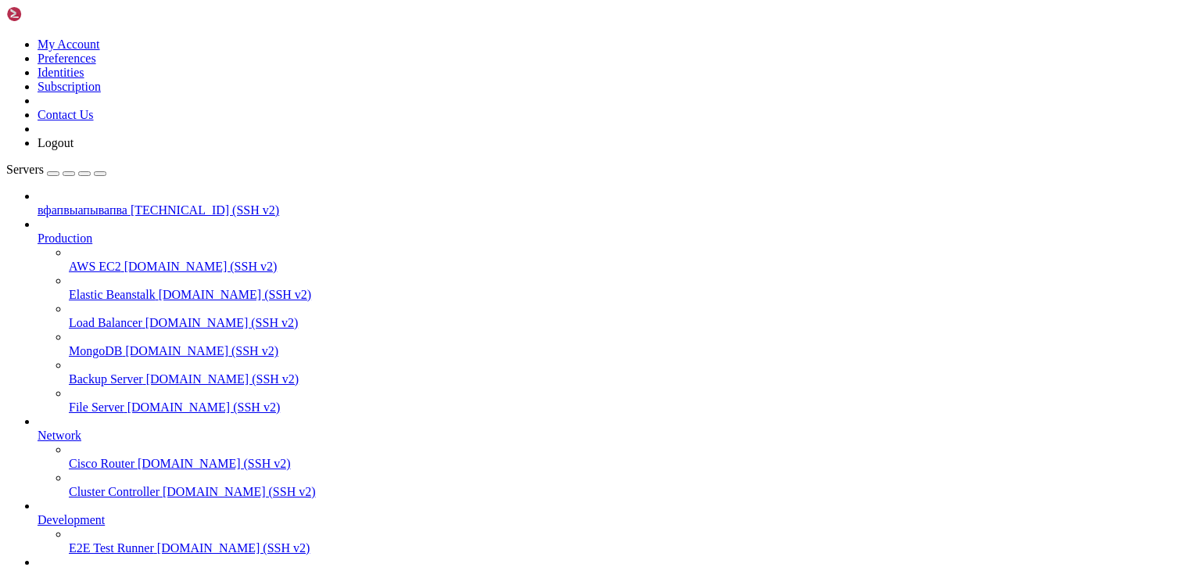
scroll to position [33787, 0]
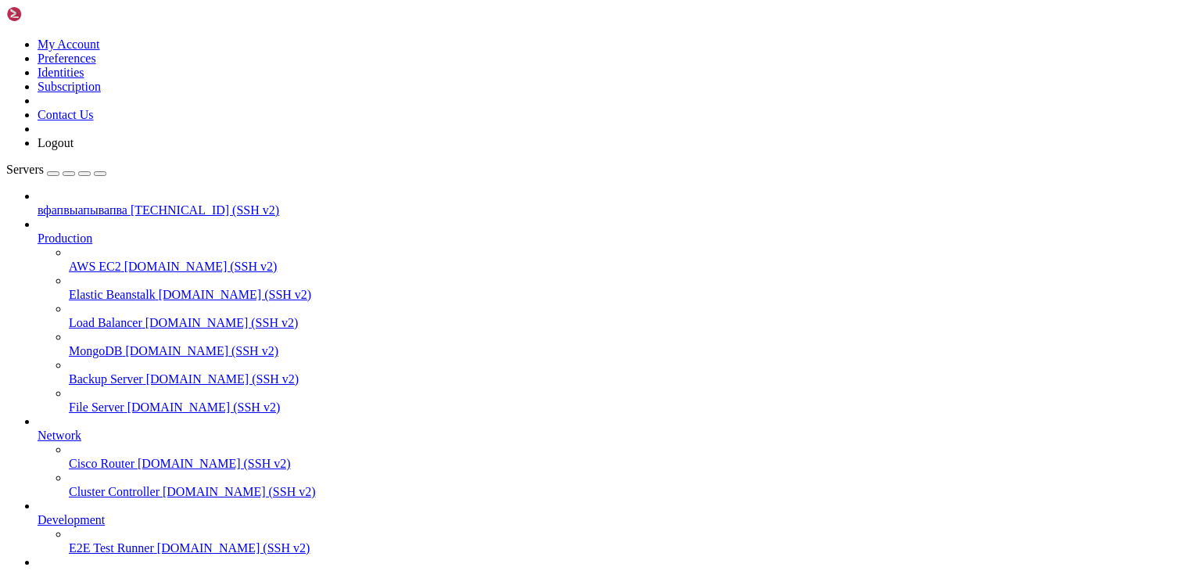
scroll to position [29507, 0]
